Goal: Information Seeking & Learning: Find specific page/section

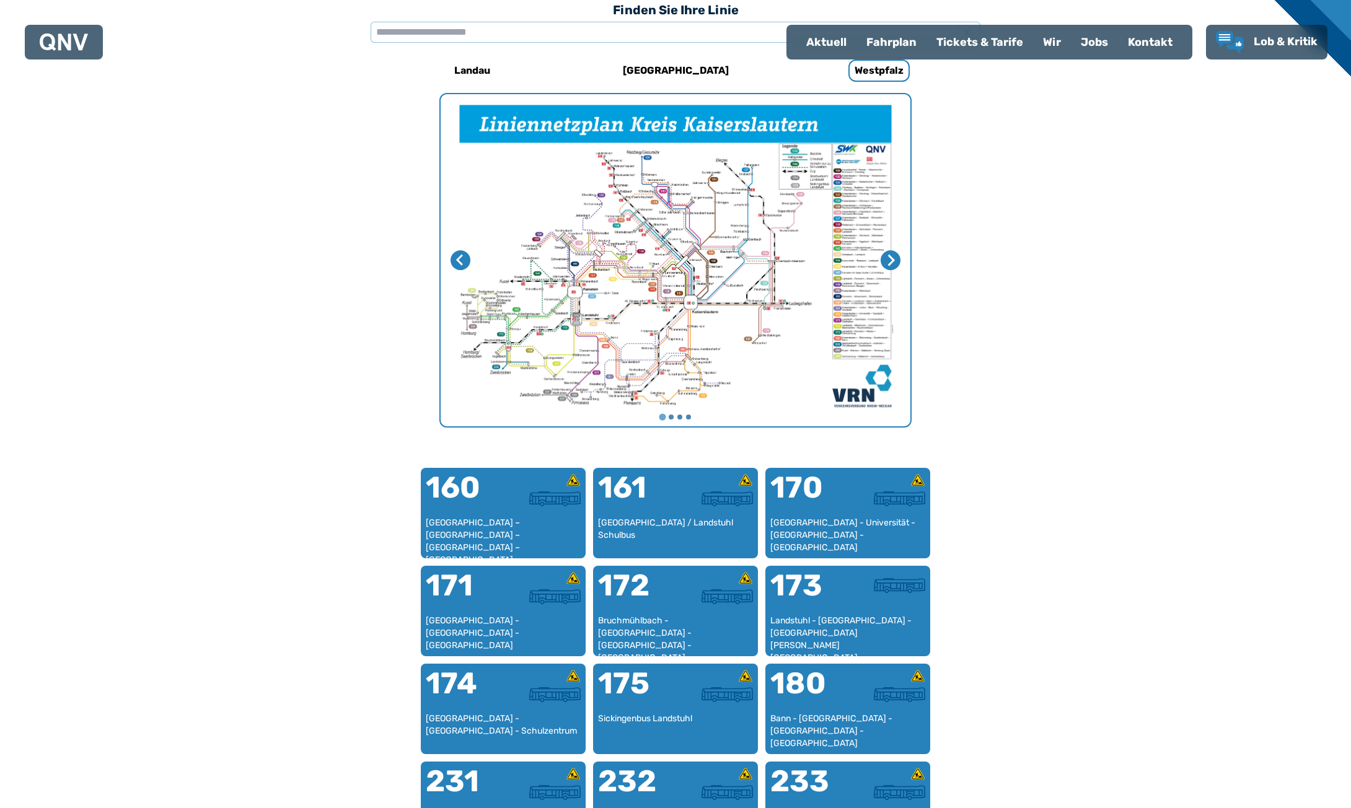
click at [703, 253] on img "1 von 4" at bounding box center [676, 260] width 470 height 332
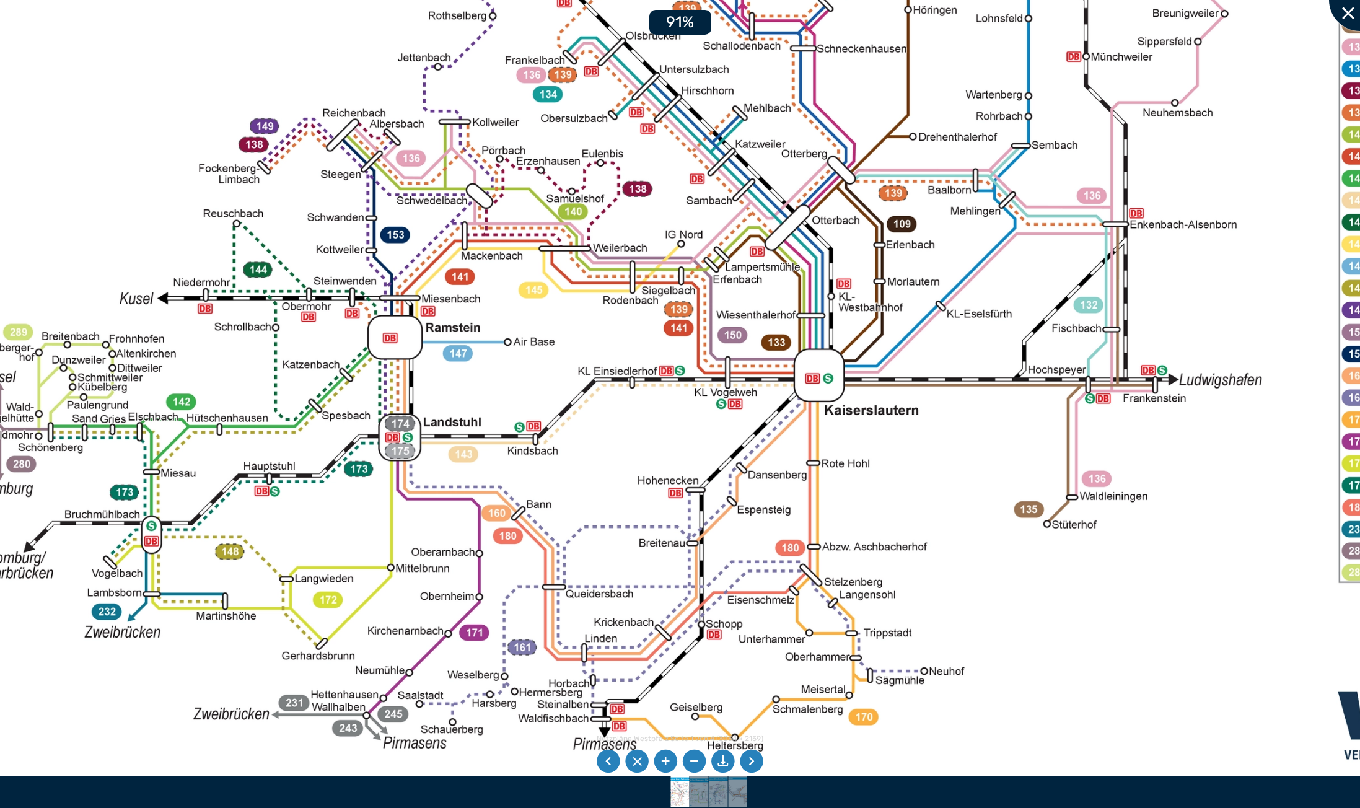
click at [1350, 14] on div at bounding box center [1360, 0] width 62 height 62
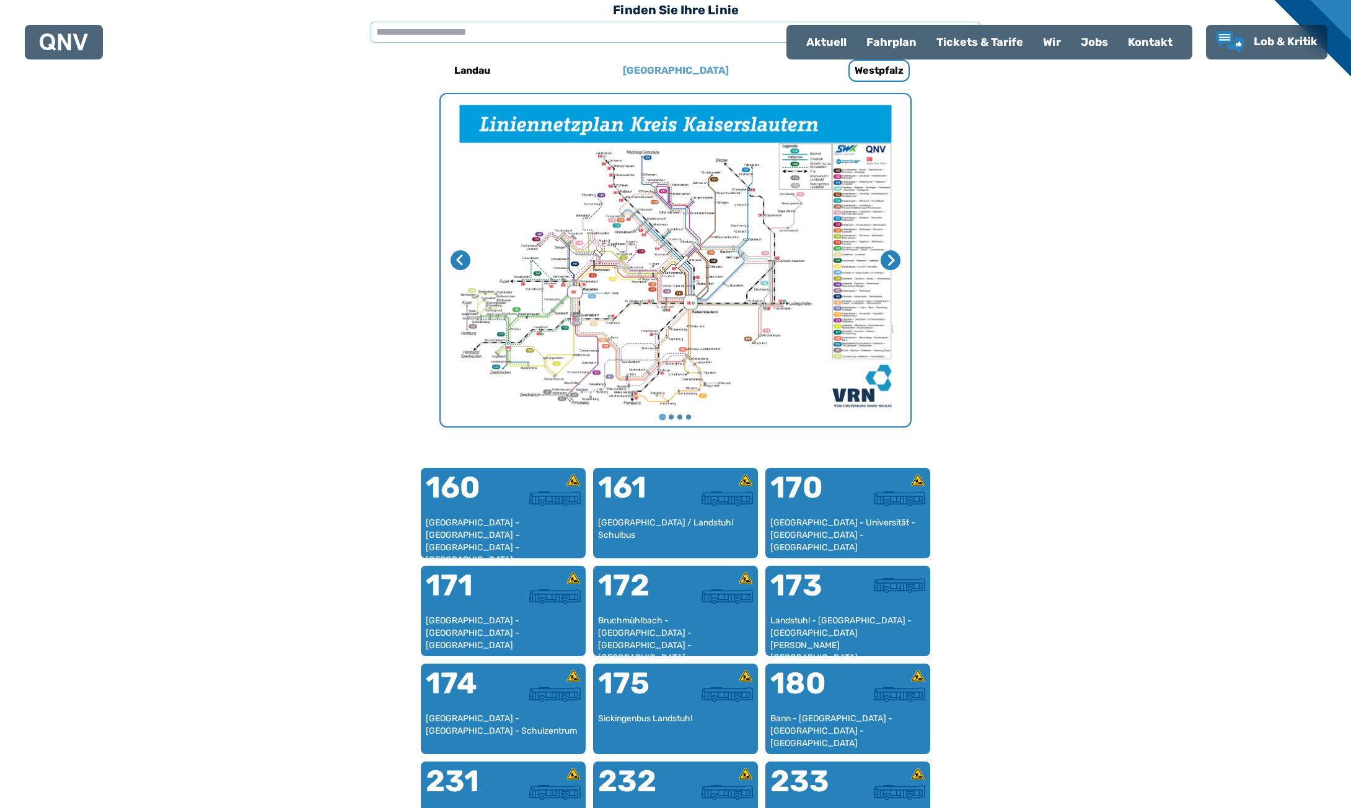
click at [671, 71] on h6 "[GEOGRAPHIC_DATA]" at bounding box center [676, 71] width 116 height 20
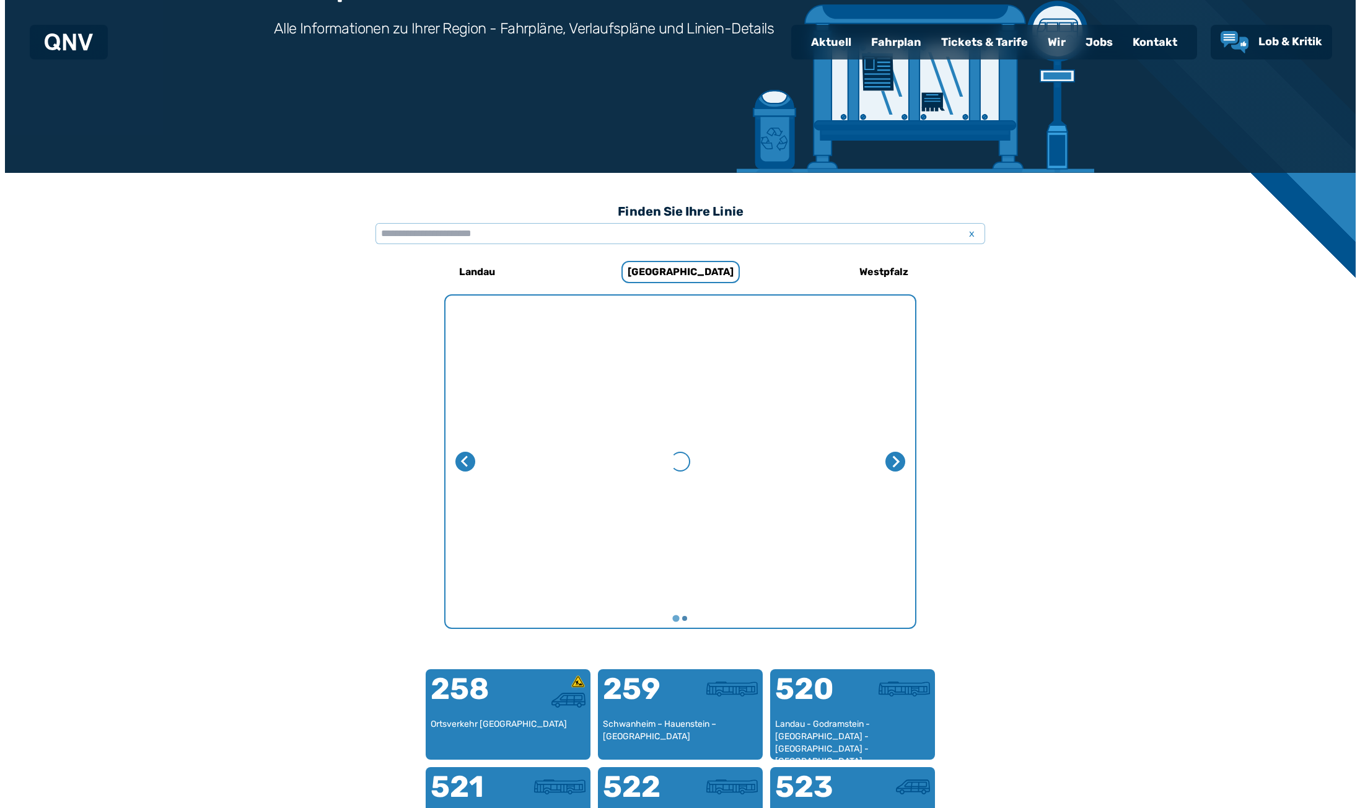
scroll to position [382, 0]
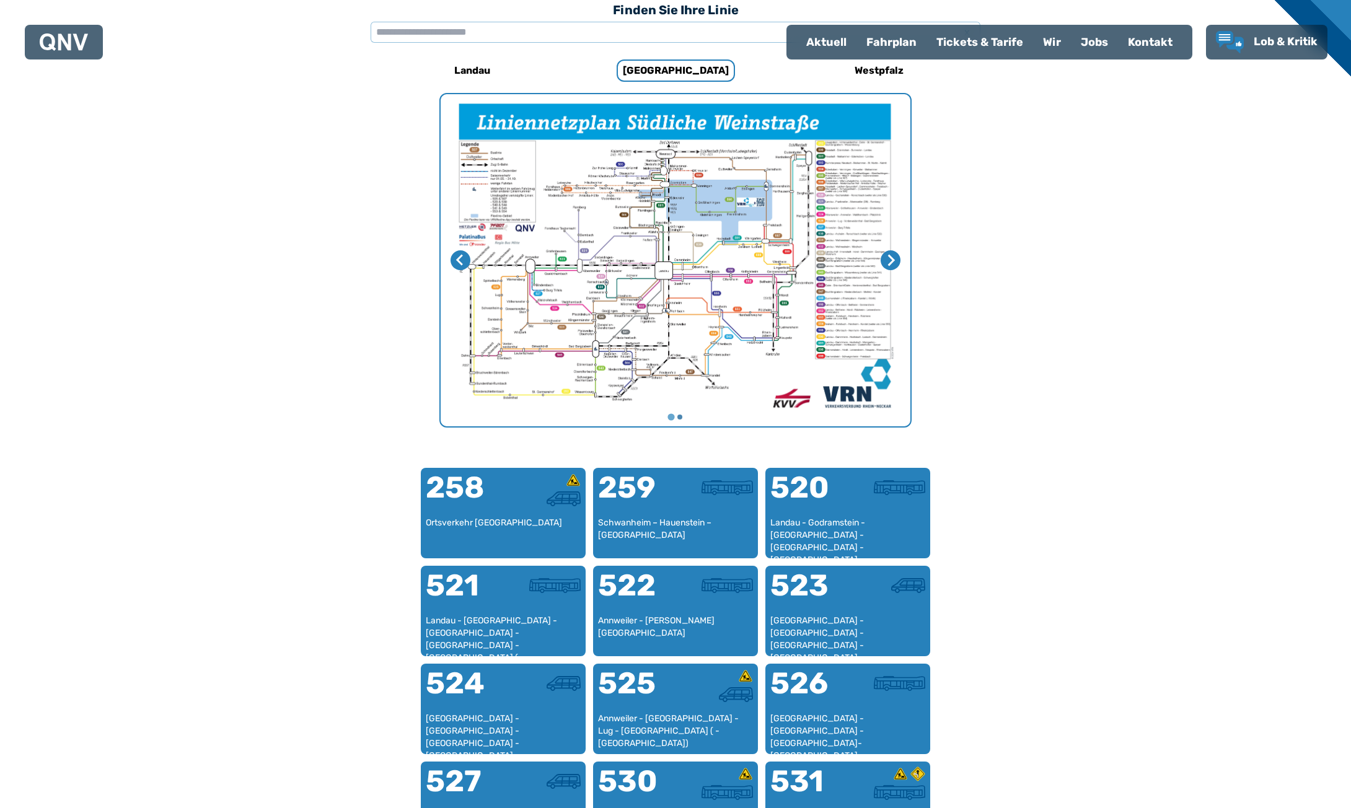
click at [683, 266] on img "1 von 2" at bounding box center [676, 260] width 470 height 332
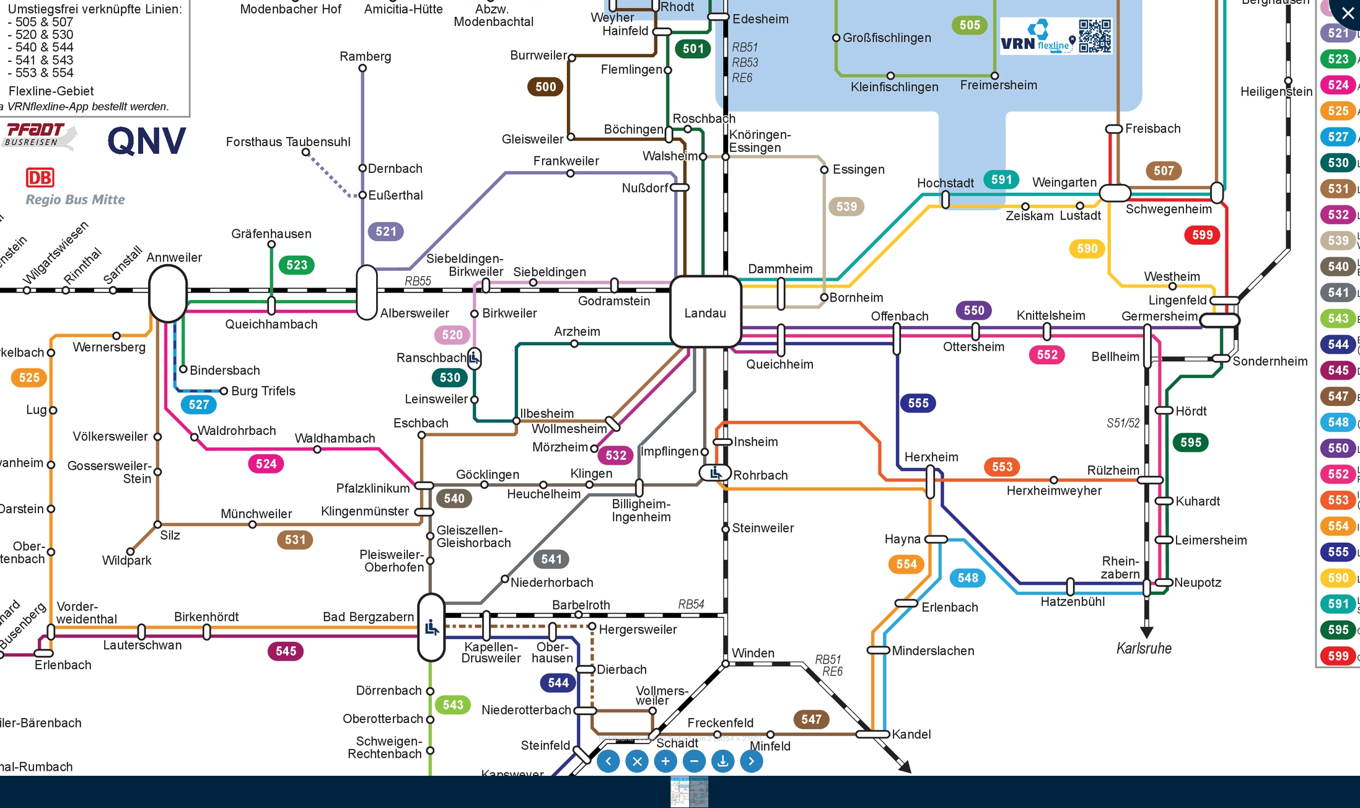
click at [1350, 19] on div at bounding box center [1360, 0] width 62 height 62
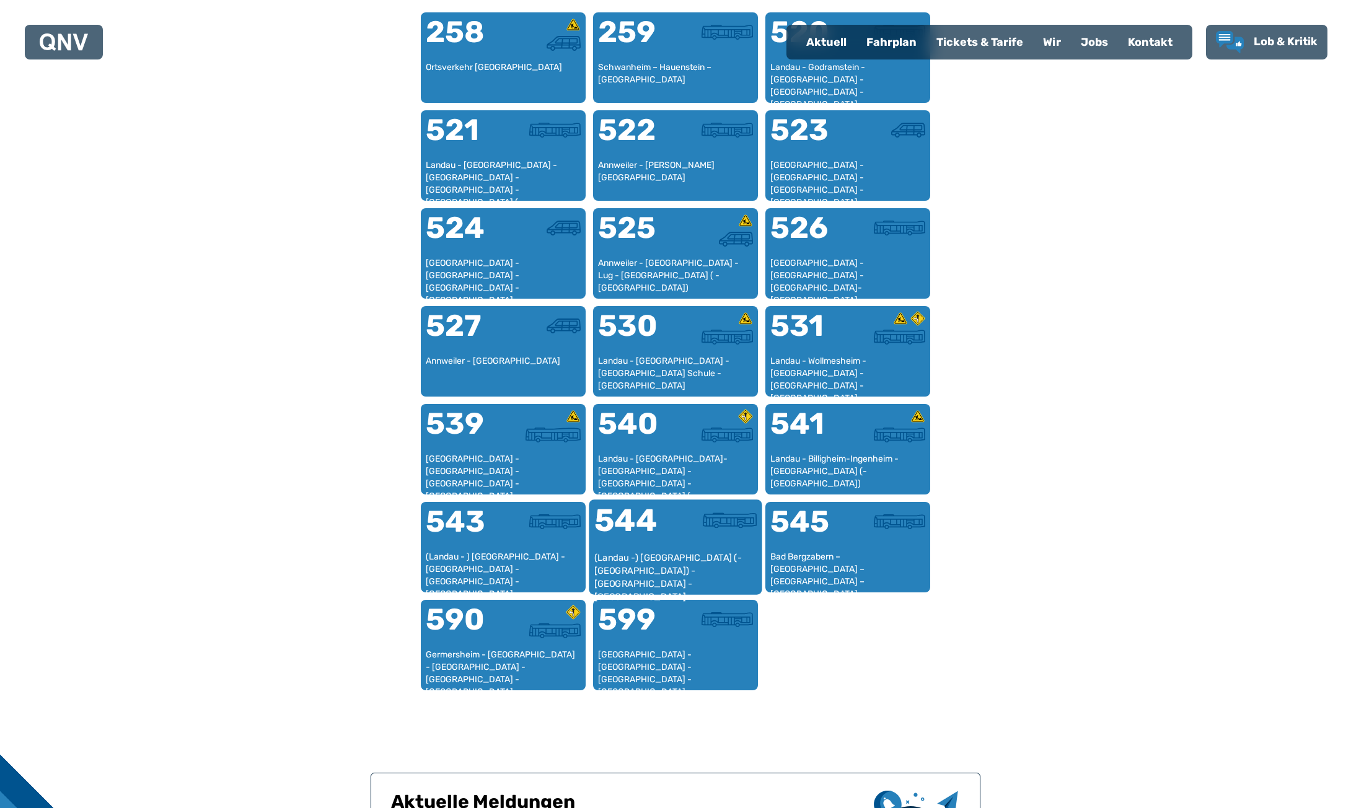
scroll to position [939, 0]
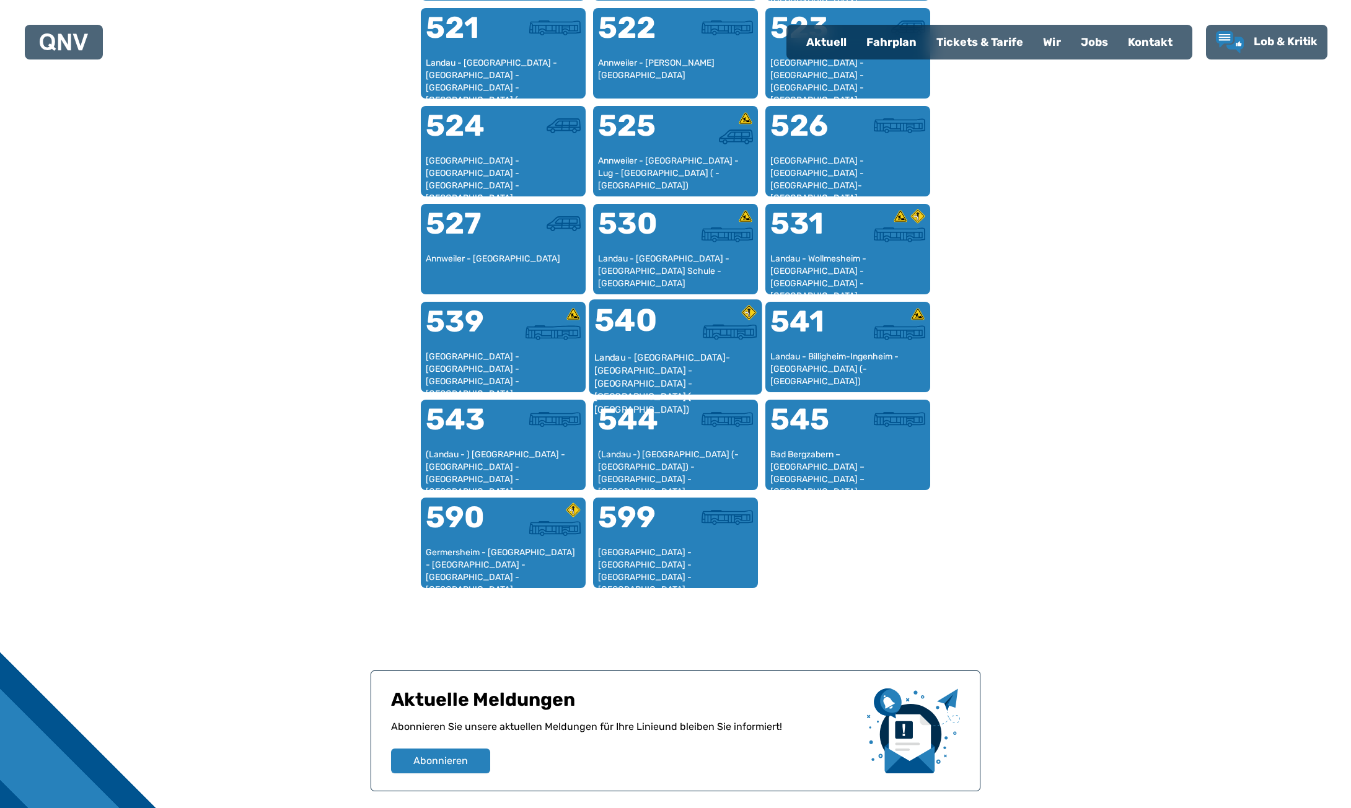
click at [654, 336] on div "540" at bounding box center [634, 328] width 81 height 46
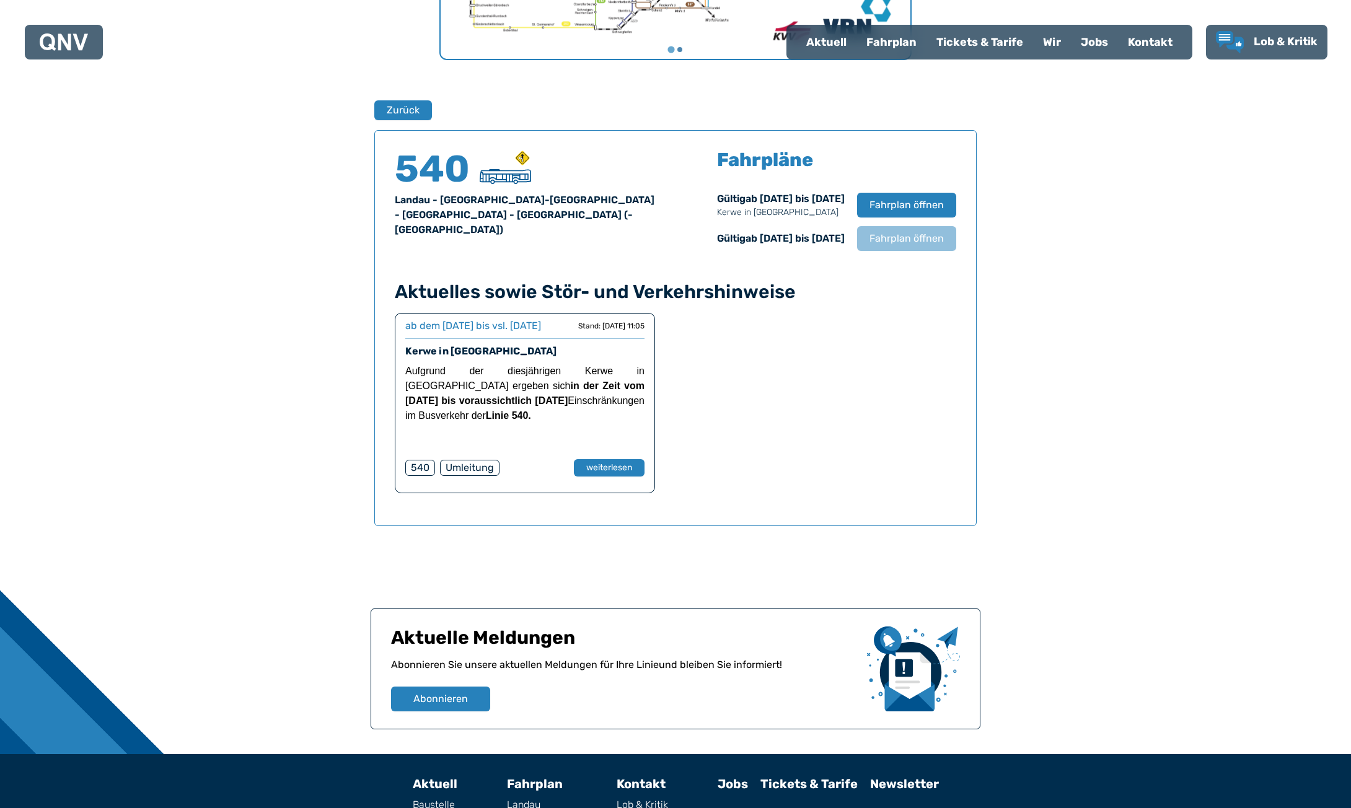
scroll to position [817, 0]
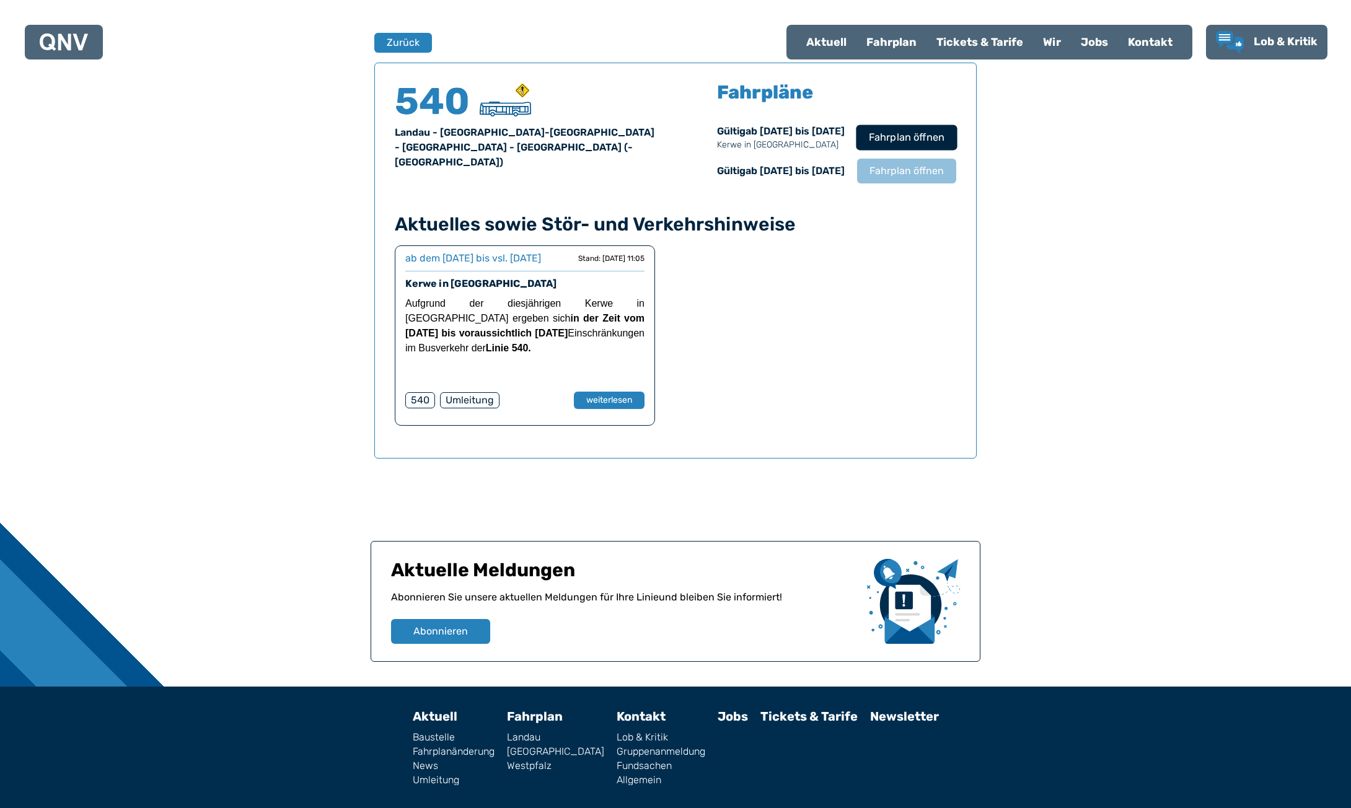
click at [908, 143] on span "Fahrplan öffnen" at bounding box center [907, 137] width 76 height 15
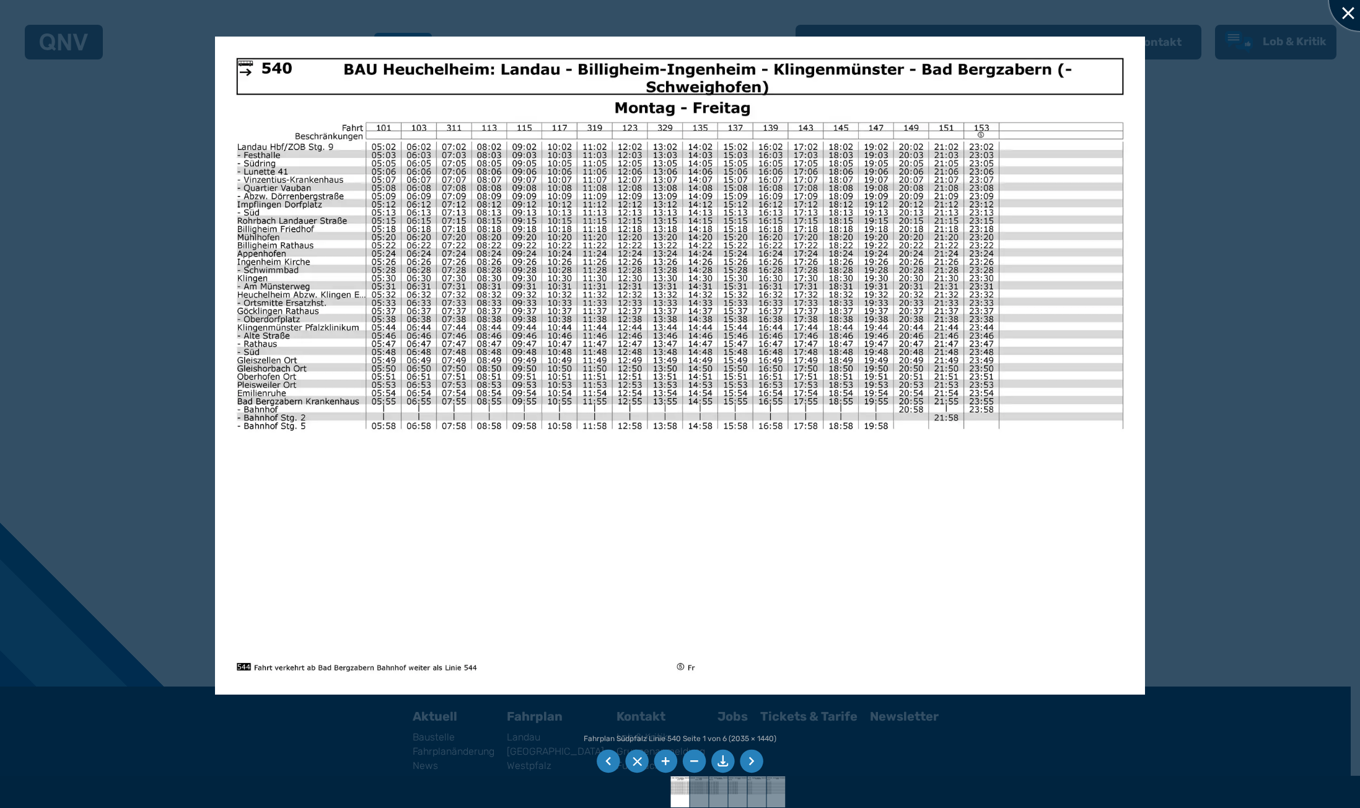
click at [1335, 15] on div at bounding box center [1360, 0] width 62 height 62
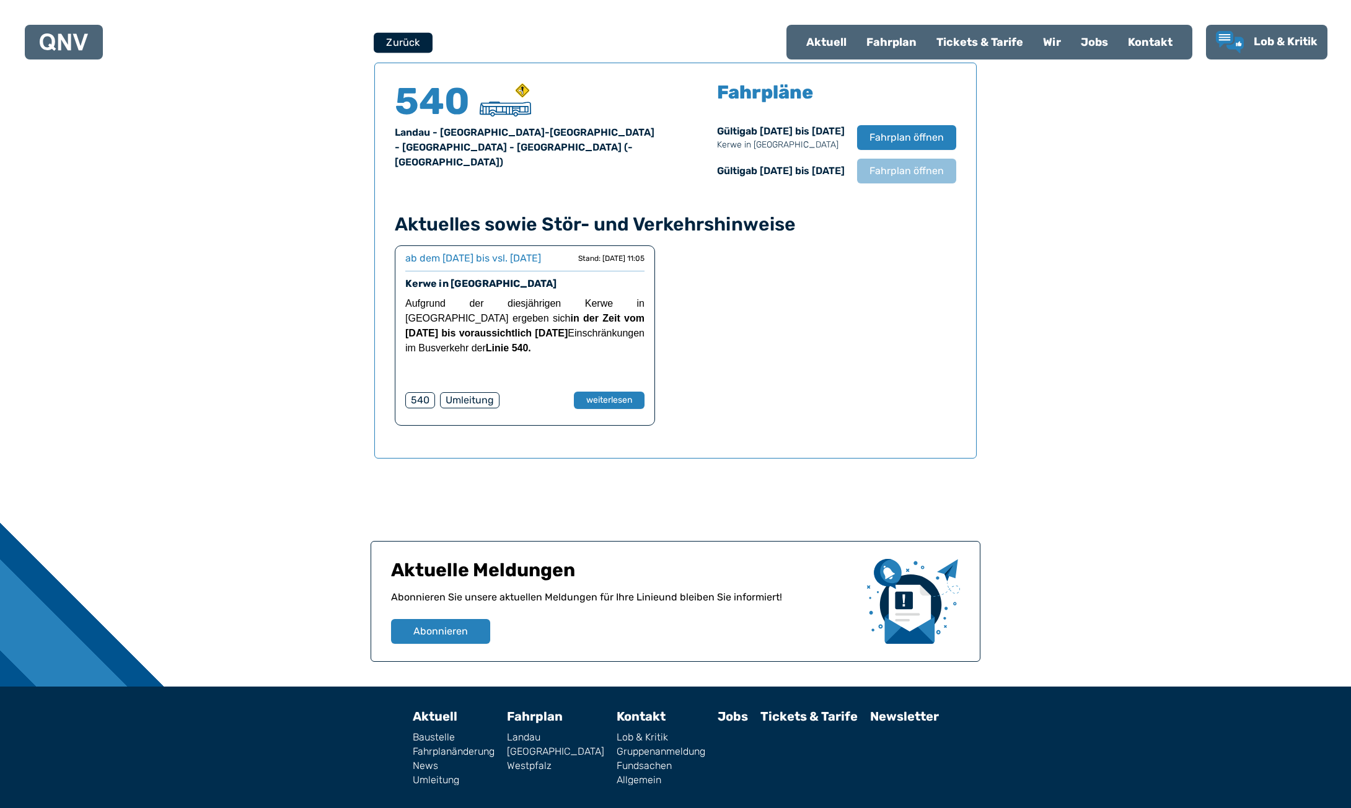
click at [411, 44] on button "Zurück" at bounding box center [403, 42] width 59 height 20
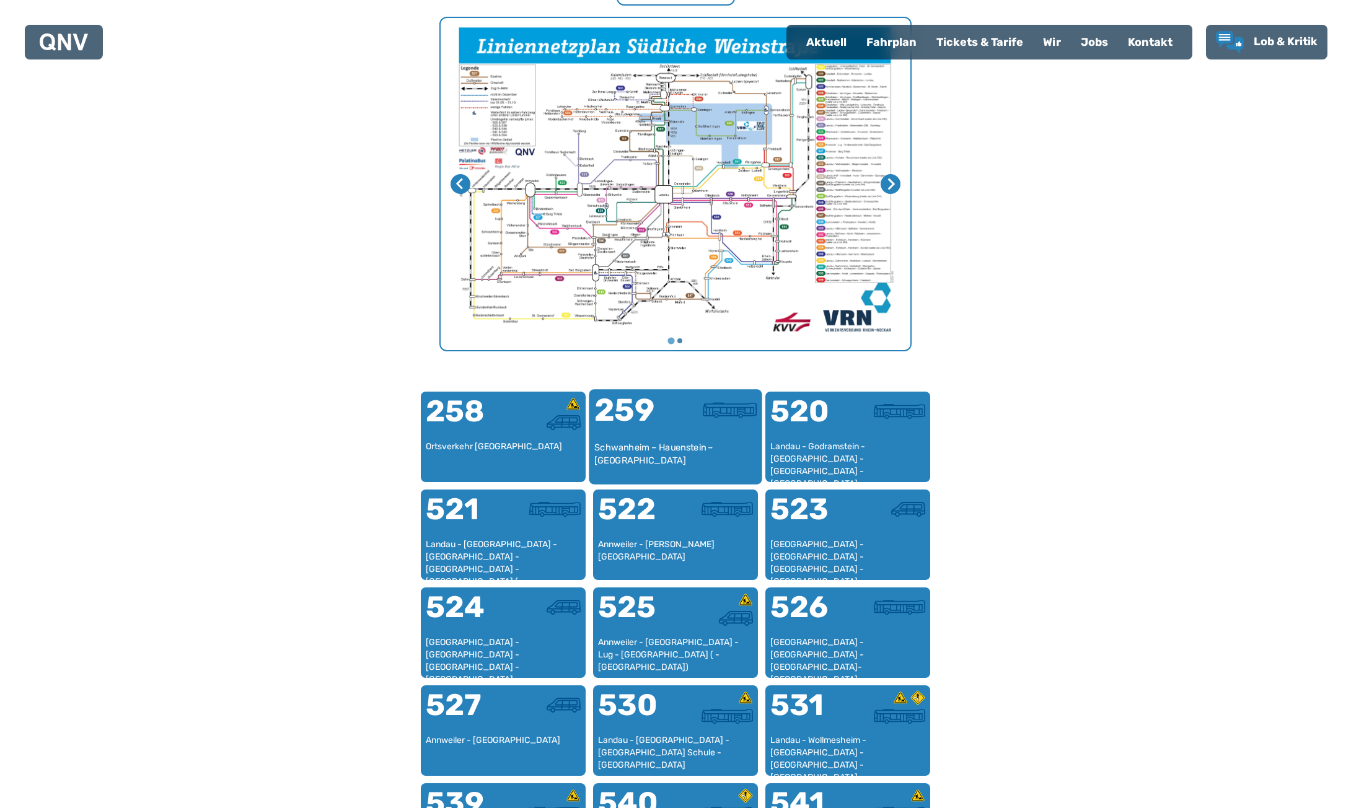
scroll to position [753, 0]
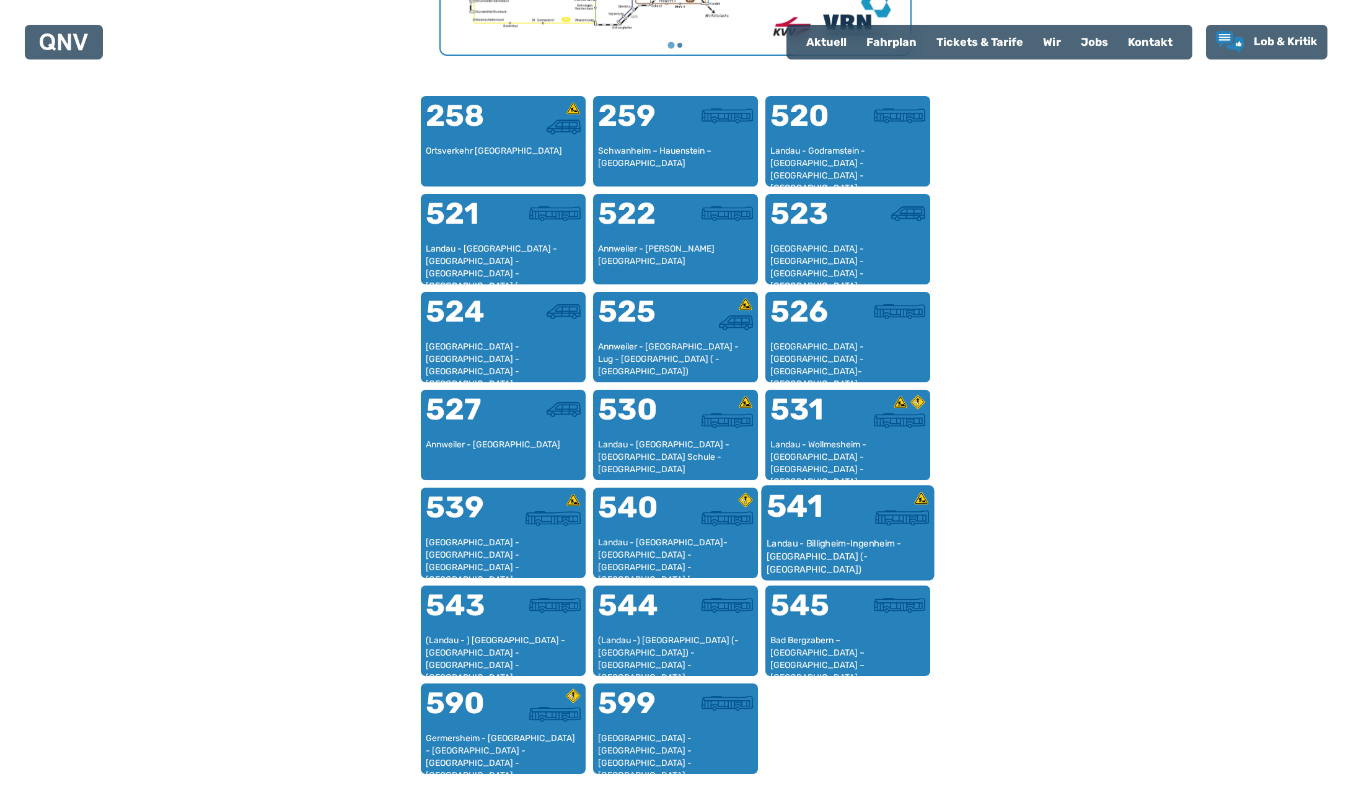
click at [816, 519] on div "541" at bounding box center [806, 514] width 81 height 46
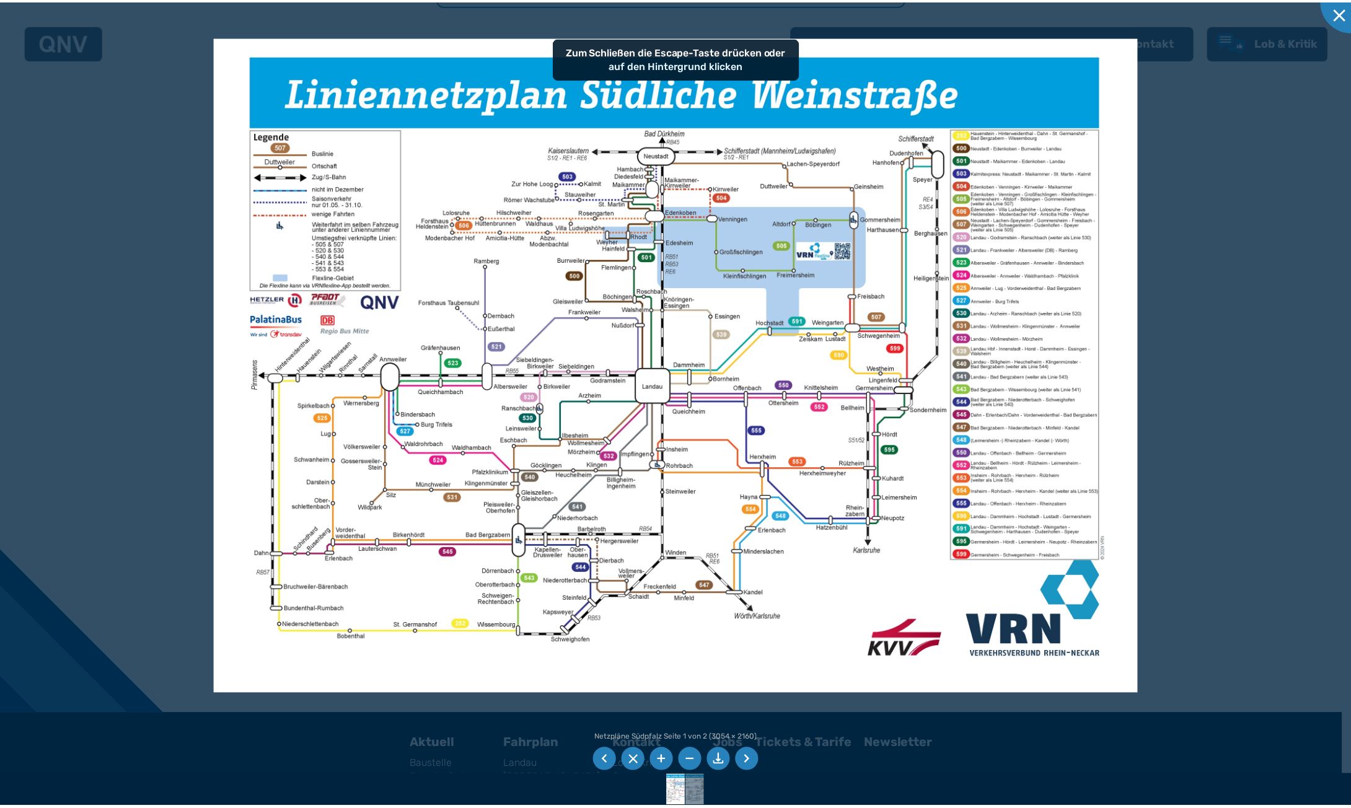
scroll to position [817, 0]
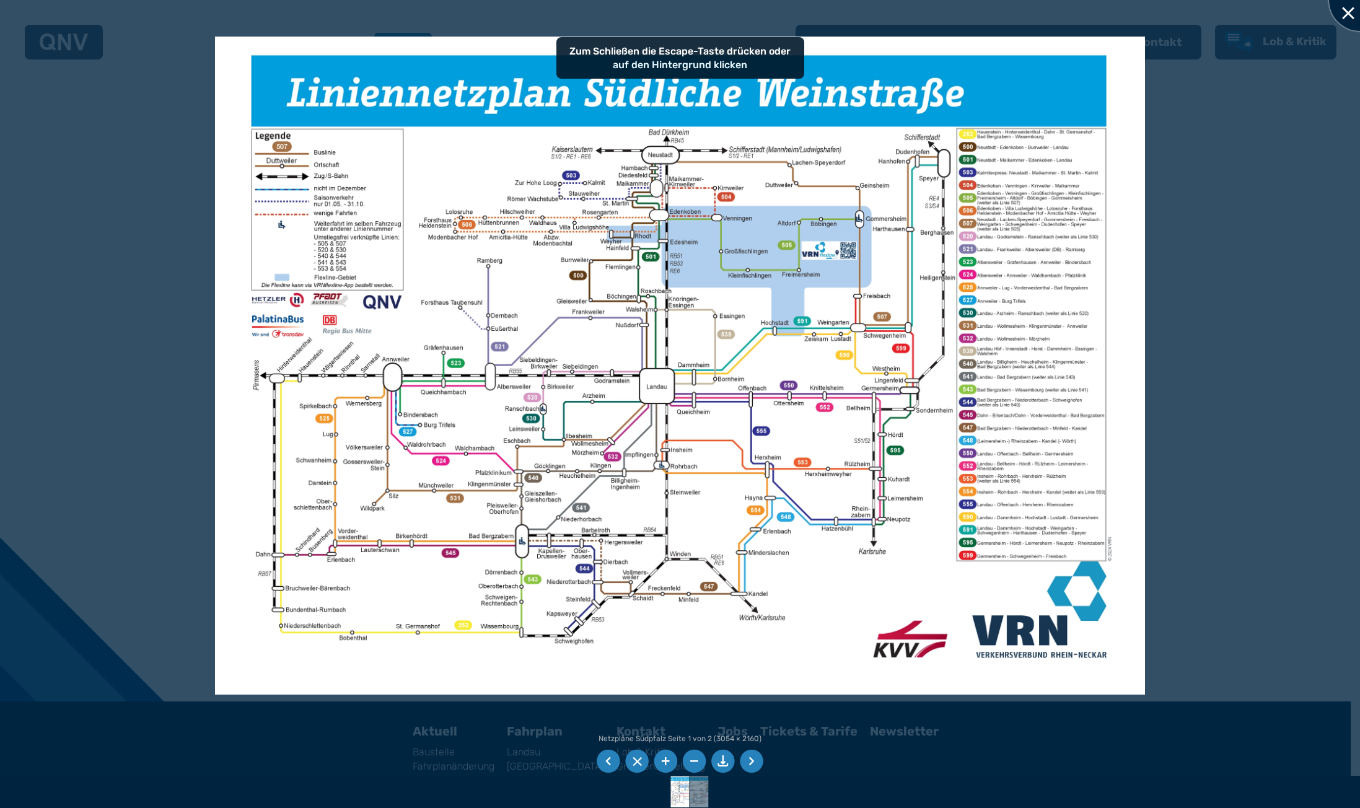
click at [1344, 19] on div at bounding box center [1360, 0] width 62 height 62
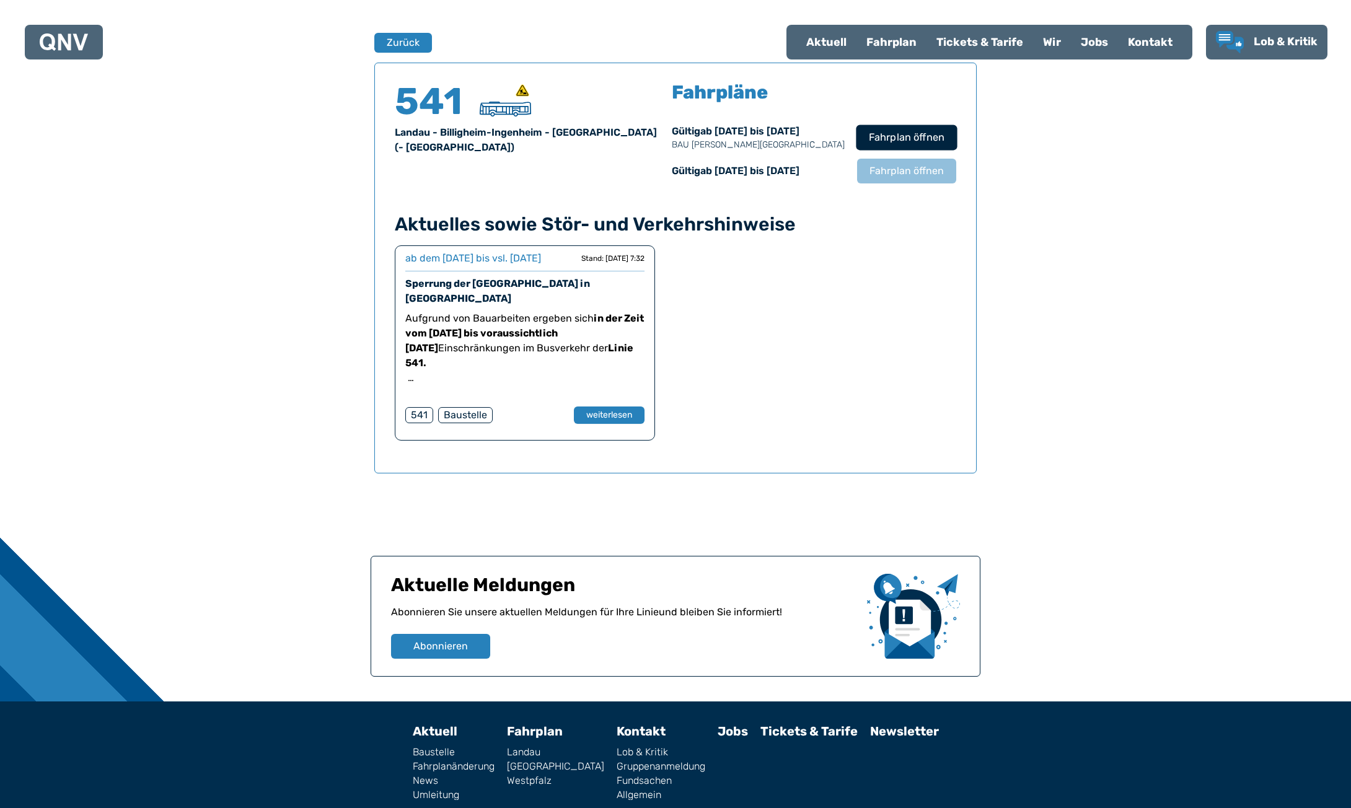
click at [909, 132] on span "Fahrplan öffnen" at bounding box center [907, 137] width 76 height 15
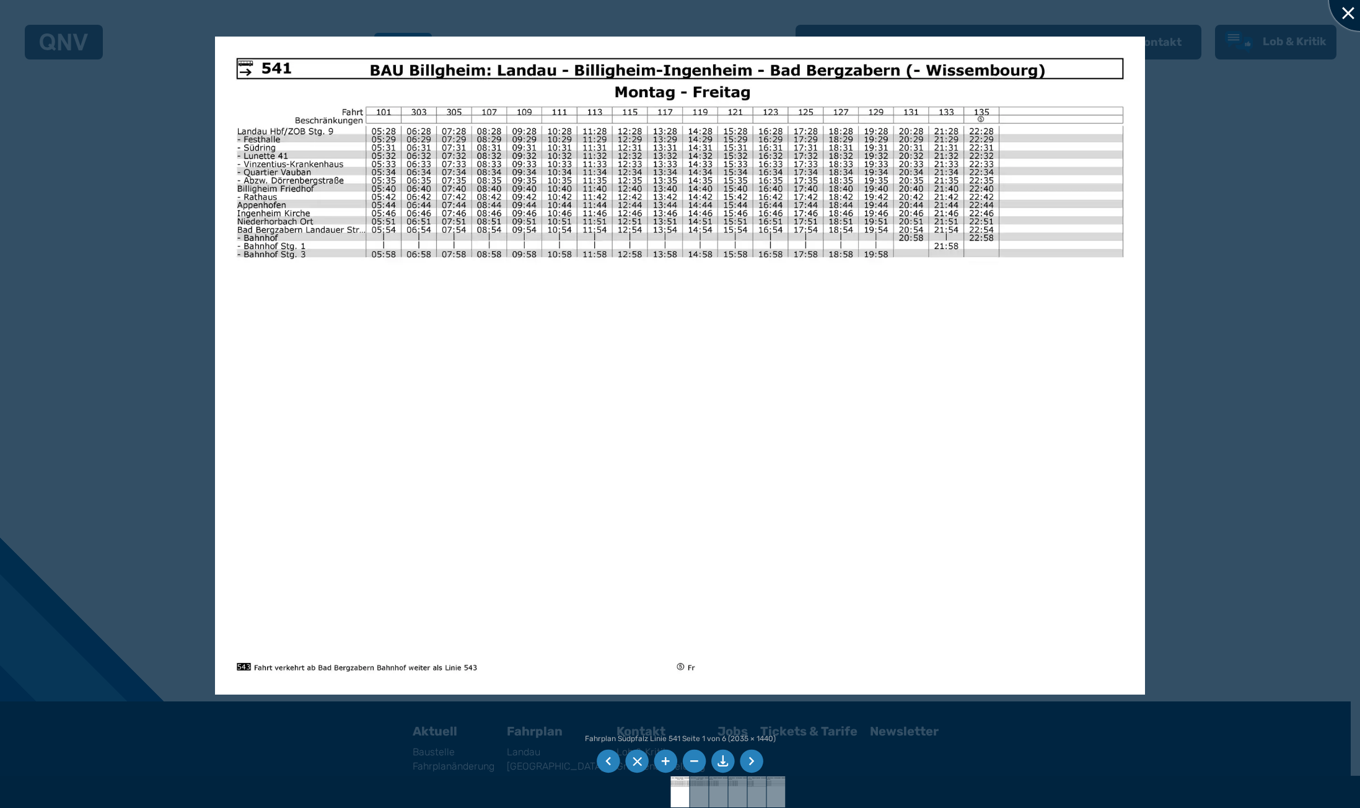
click at [1348, 17] on div at bounding box center [1360, 0] width 62 height 62
